Goal: Task Accomplishment & Management: Manage account settings

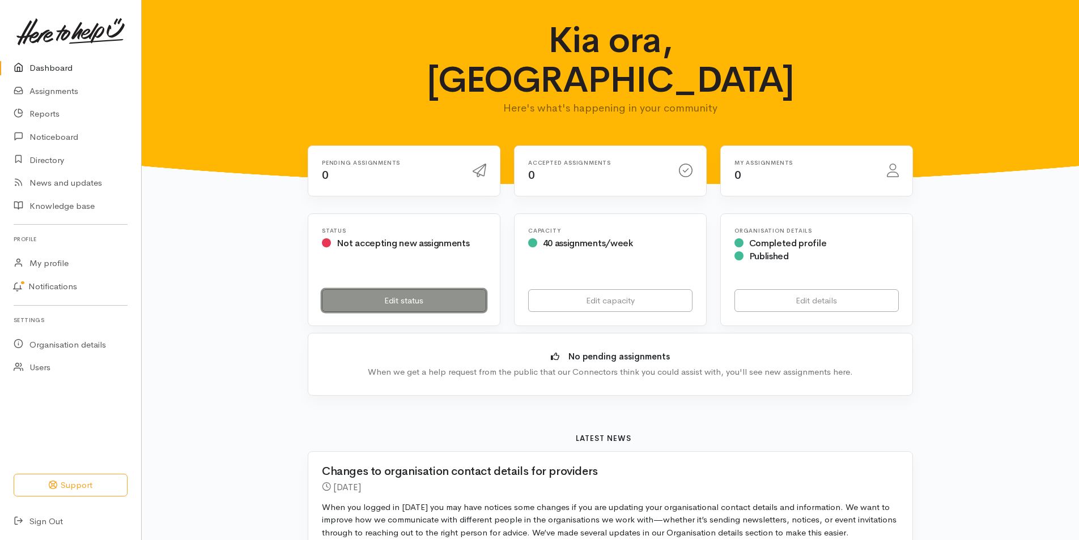
click at [397, 289] on link "Edit status" at bounding box center [404, 300] width 164 height 23
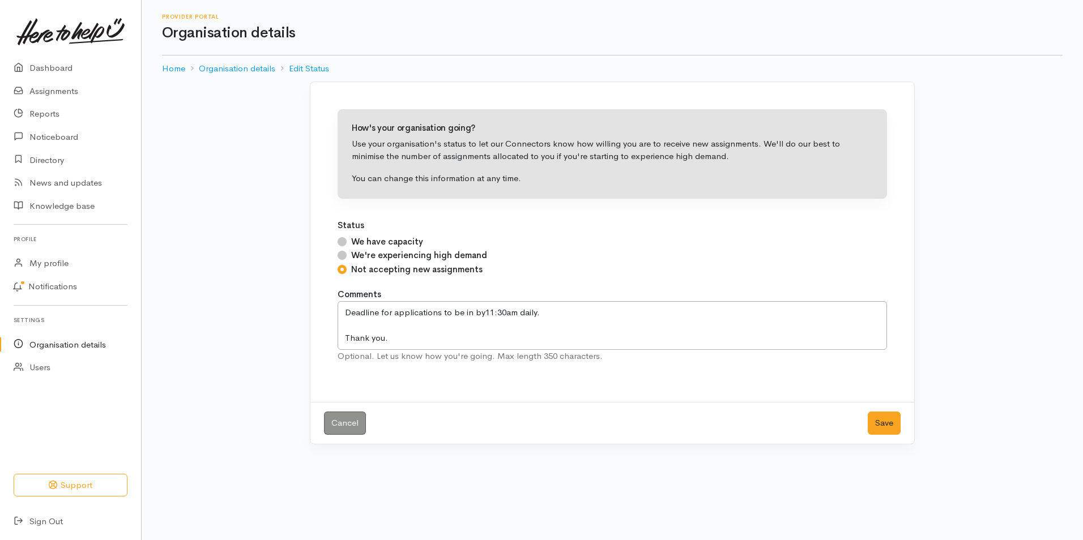
click at [343, 240] on input "We have capacity" at bounding box center [342, 241] width 9 height 9
radio input "true"
click at [899, 428] on button "Save" at bounding box center [884, 423] width 33 height 23
